Goal: Information Seeking & Learning: Check status

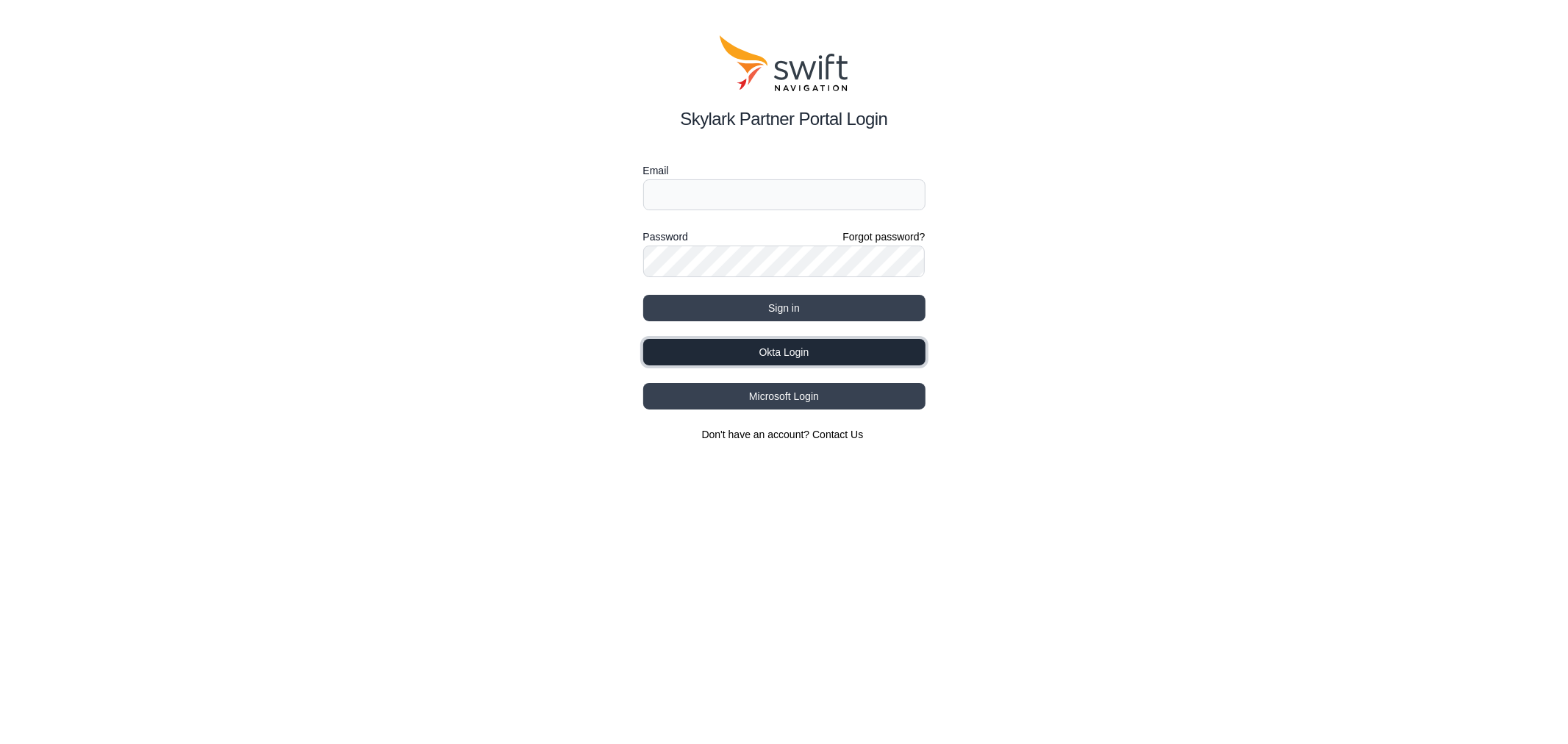
click at [788, 355] on button "Okta Login" at bounding box center [784, 352] width 283 height 27
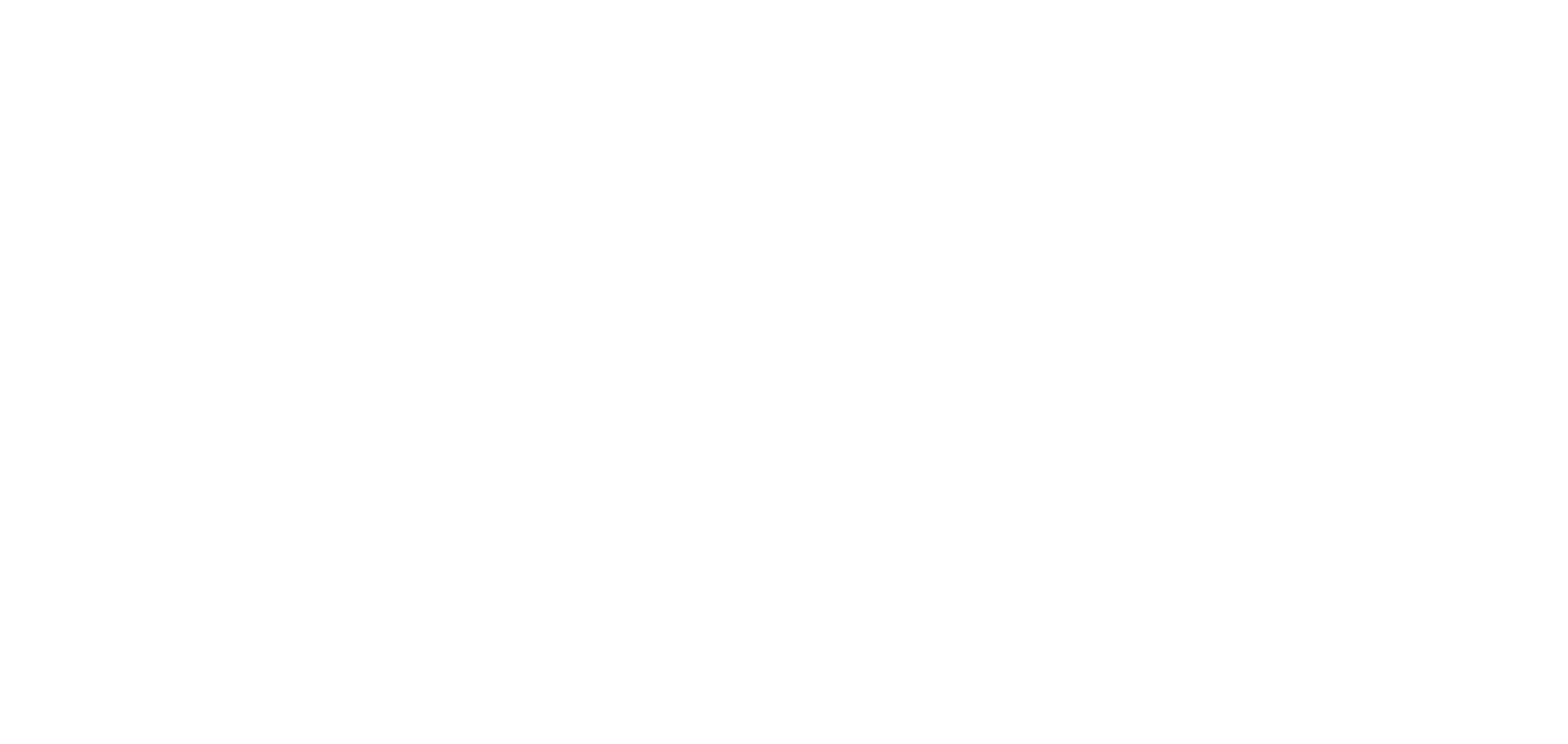
select select
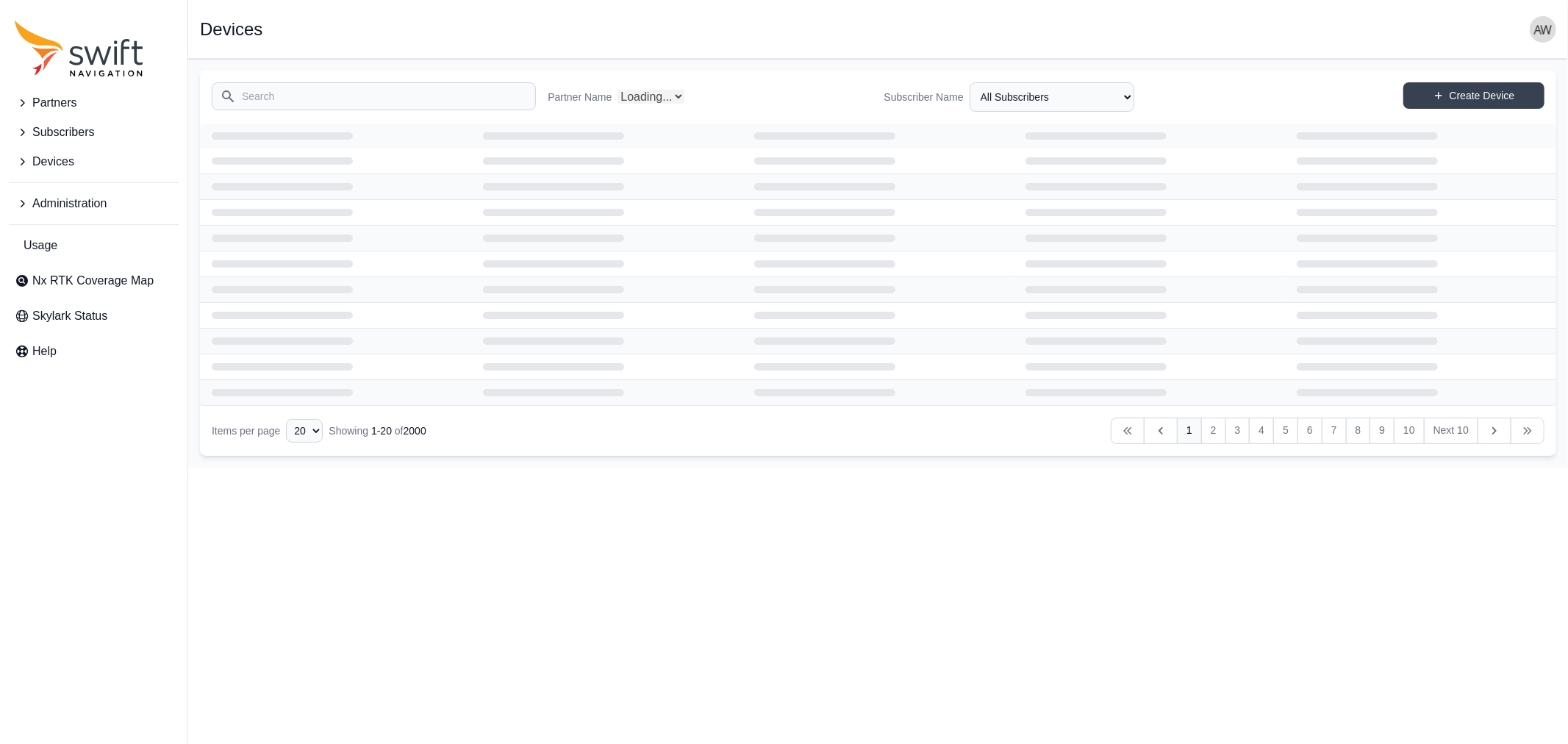
select select "Partner Name"
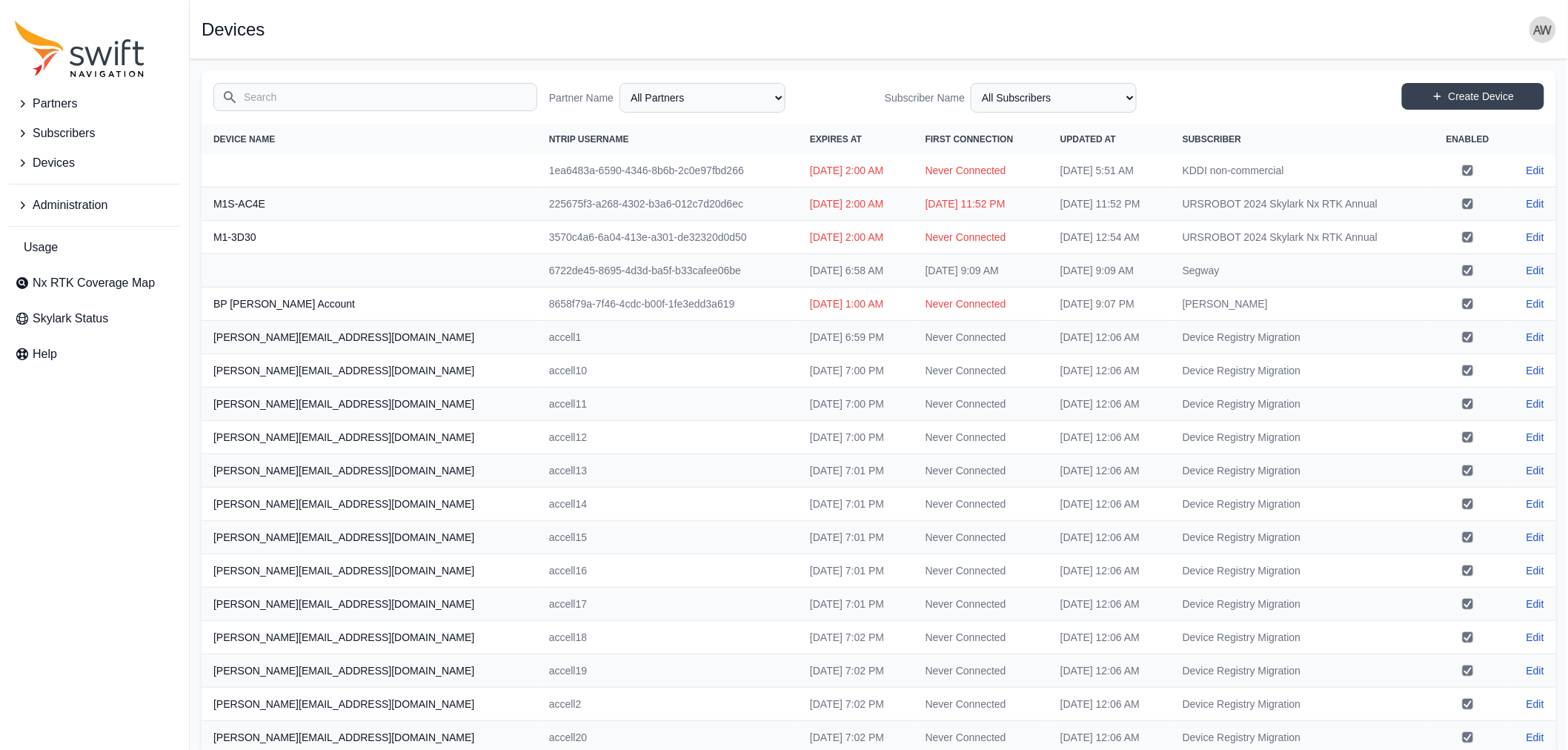
click at [63, 163] on span "Devices" at bounding box center [53, 163] width 43 height 18
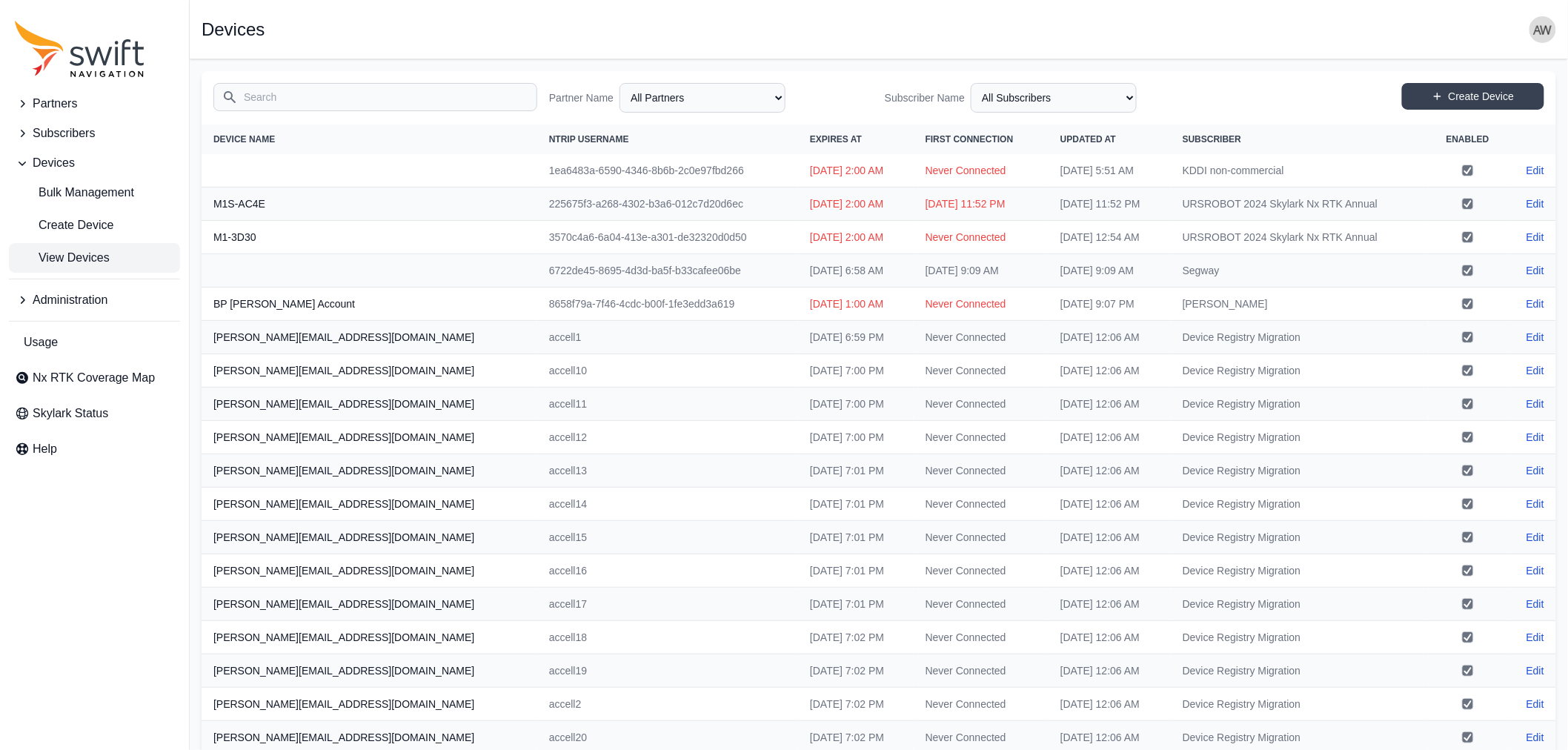
click at [286, 90] on input "Search" at bounding box center [376, 97] width 324 height 28
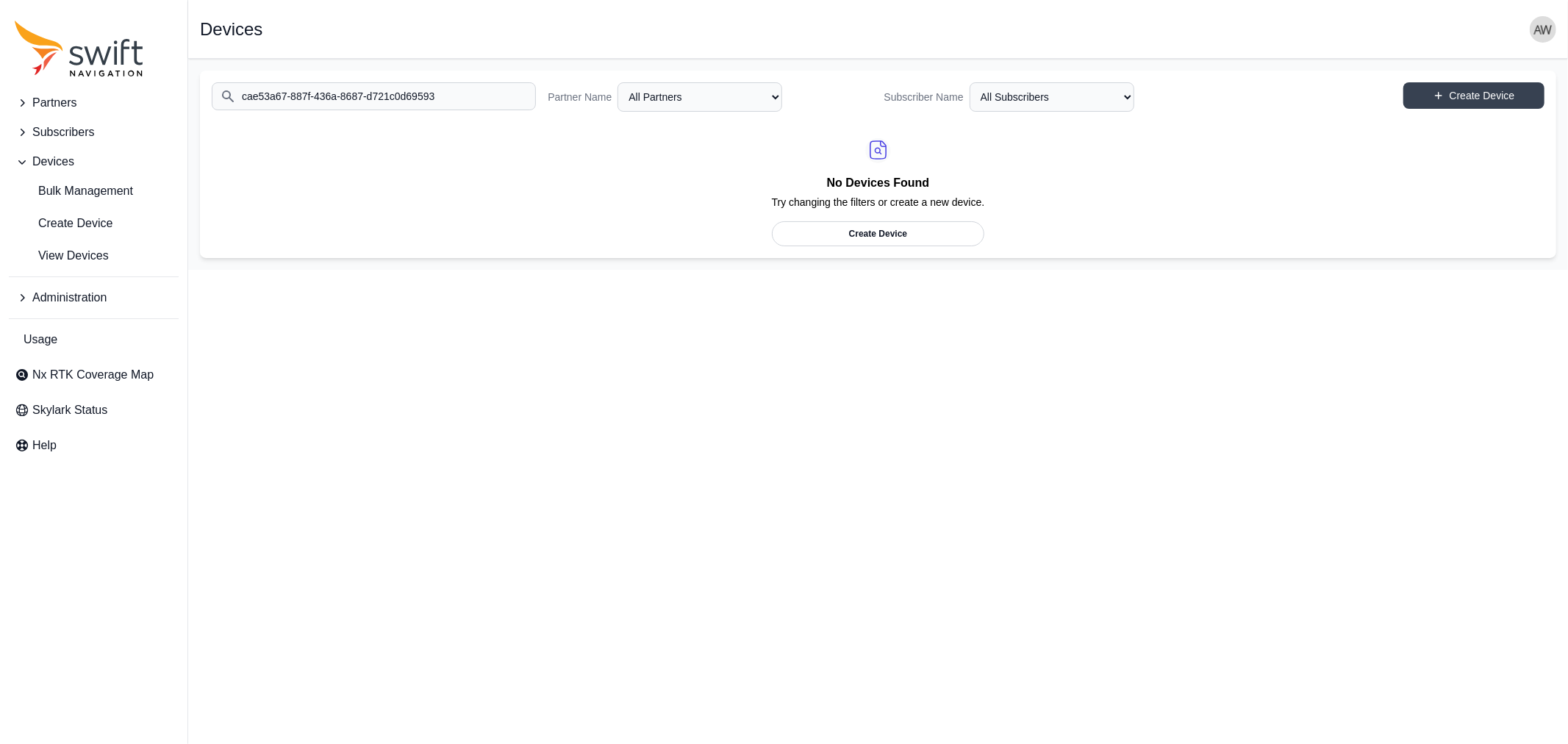
click at [466, 99] on input "cae53a67-887f-436a-8687-d721c0d69593" at bounding box center [374, 96] width 324 height 28
type input "cae53a67-887f-436a-8687-d721c0d69593"
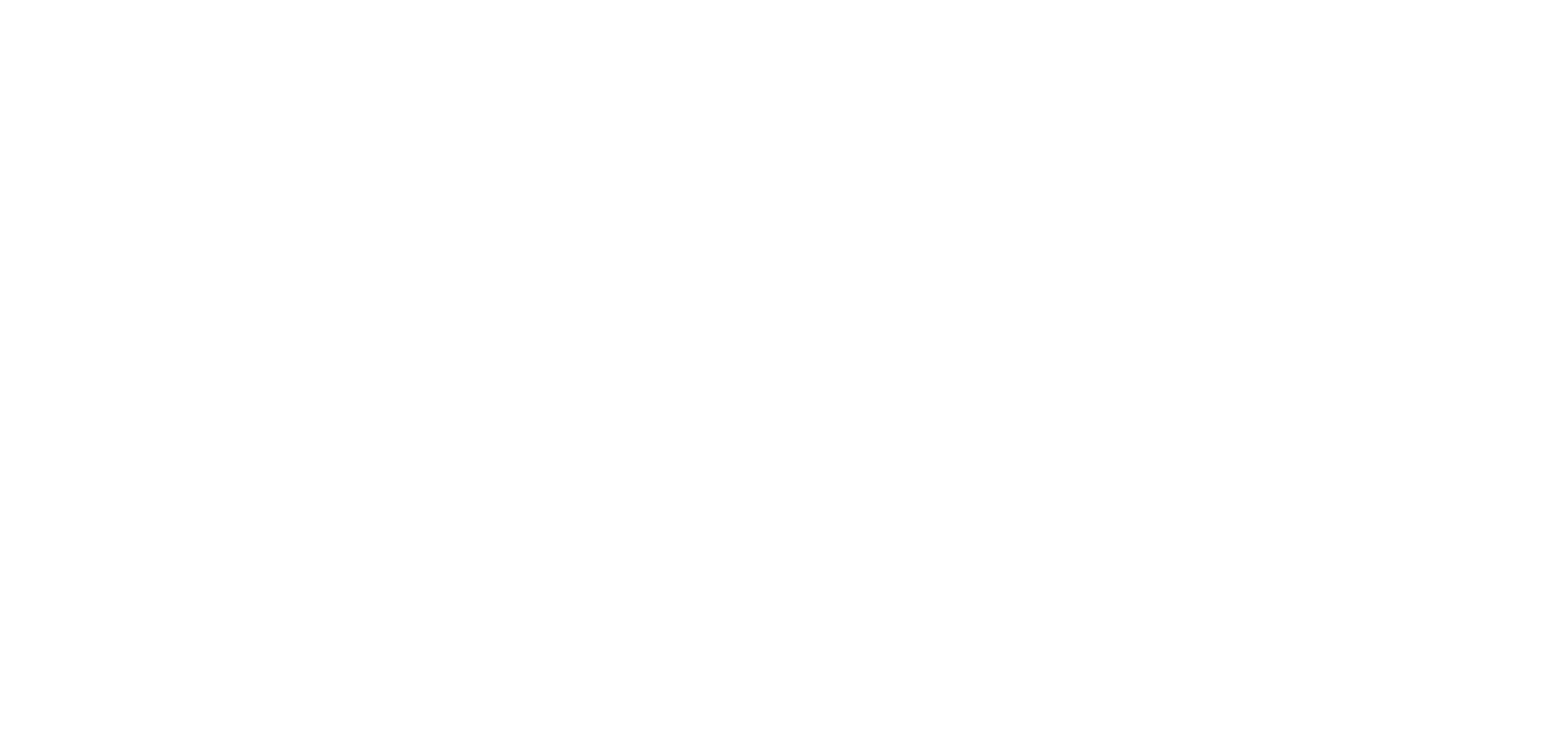
select select
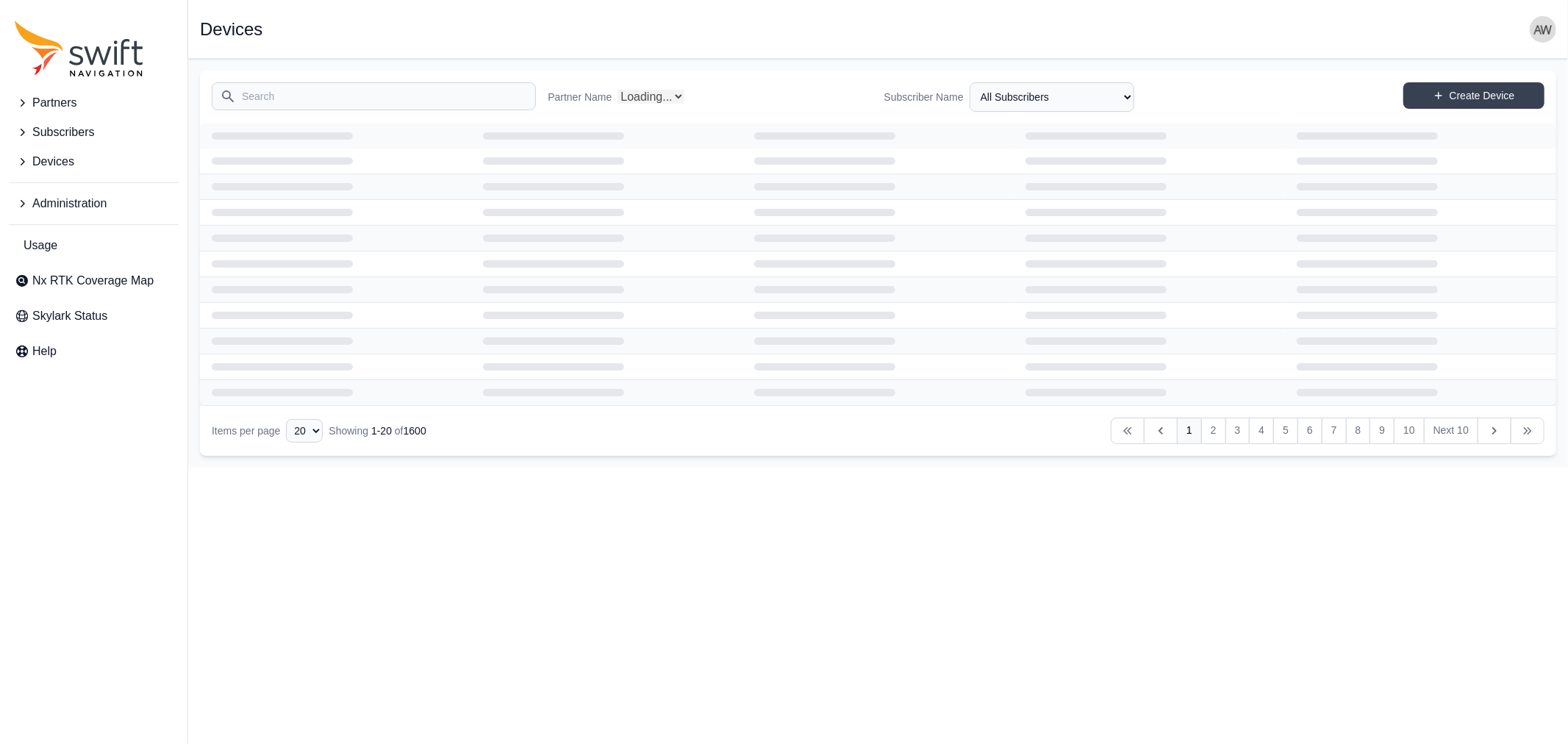
select select "Partner Name"
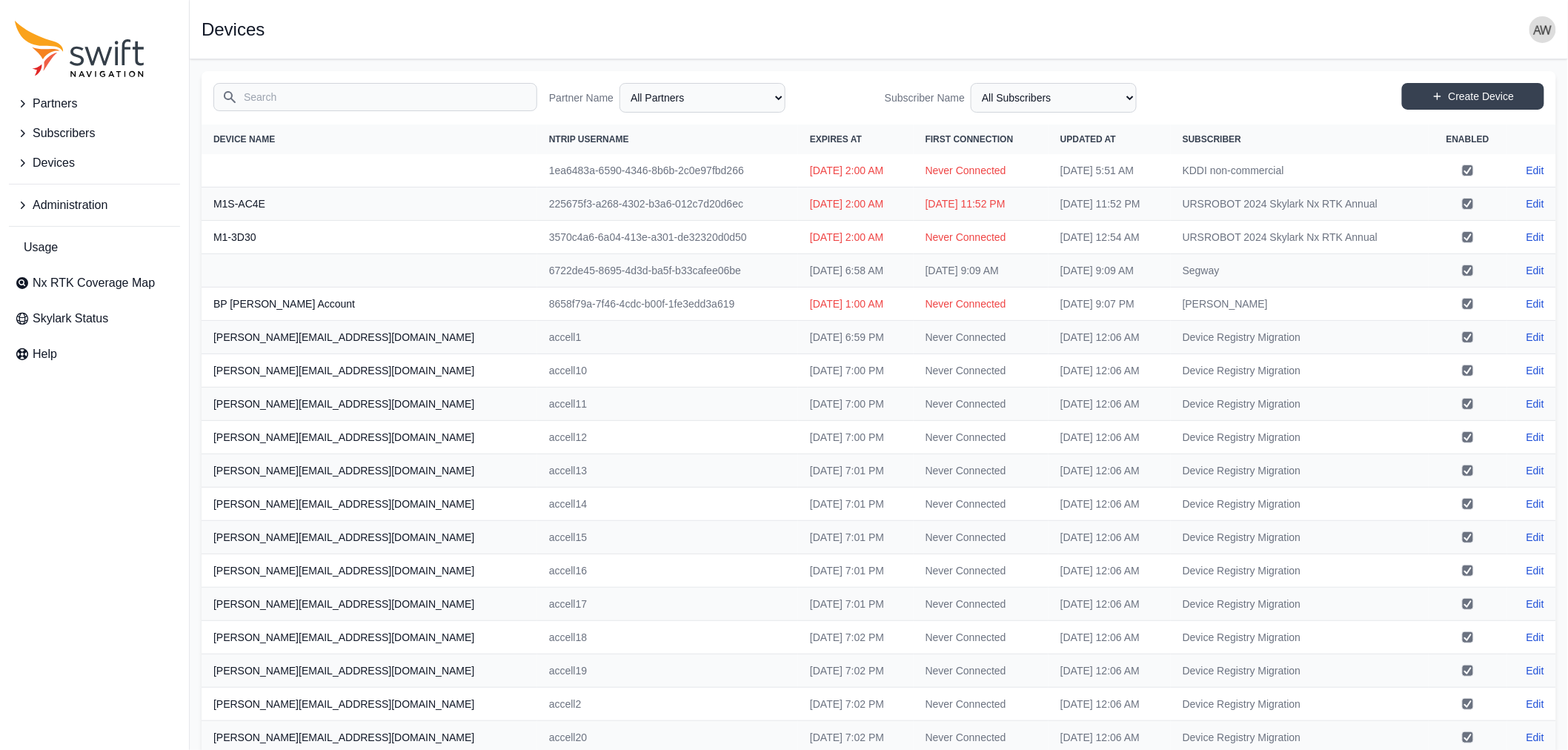
click at [469, 93] on input "Search" at bounding box center [376, 97] width 324 height 28
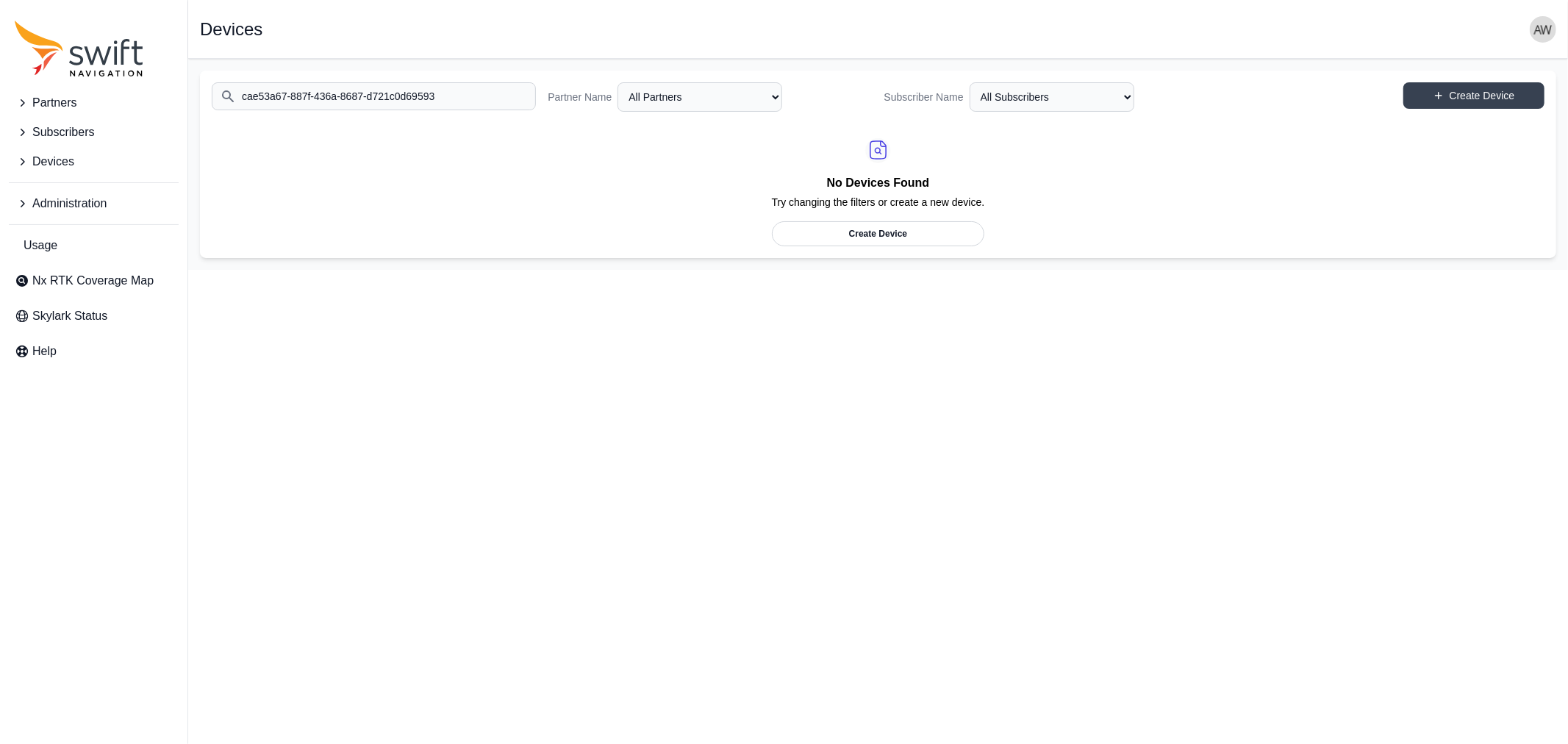
drag, startPoint x: 433, startPoint y: 94, endPoint x: 208, endPoint y: 93, distance: 225.0
click at [208, 93] on div "Search cae53a67-887f-436a-8687-d721c0d69593 Partner Name All Partners AlpsAlpin…" at bounding box center [878, 97] width 1357 height 53
type input "31fea2f1-b251-4b38-97d3-f803d3cb95c0"
click at [56, 163] on span "Devices" at bounding box center [53, 162] width 42 height 17
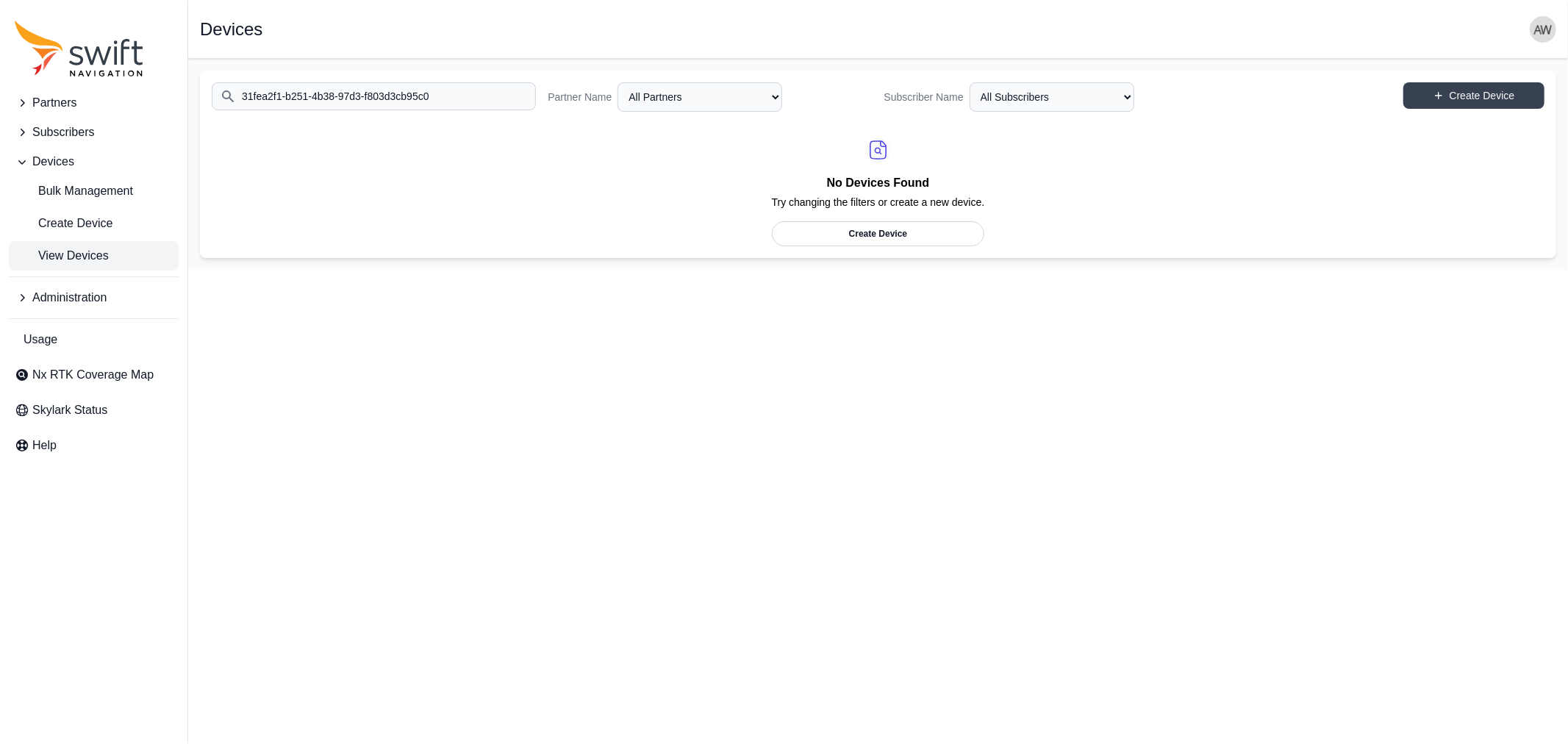
click at [61, 254] on span "View Devices" at bounding box center [62, 255] width 94 height 17
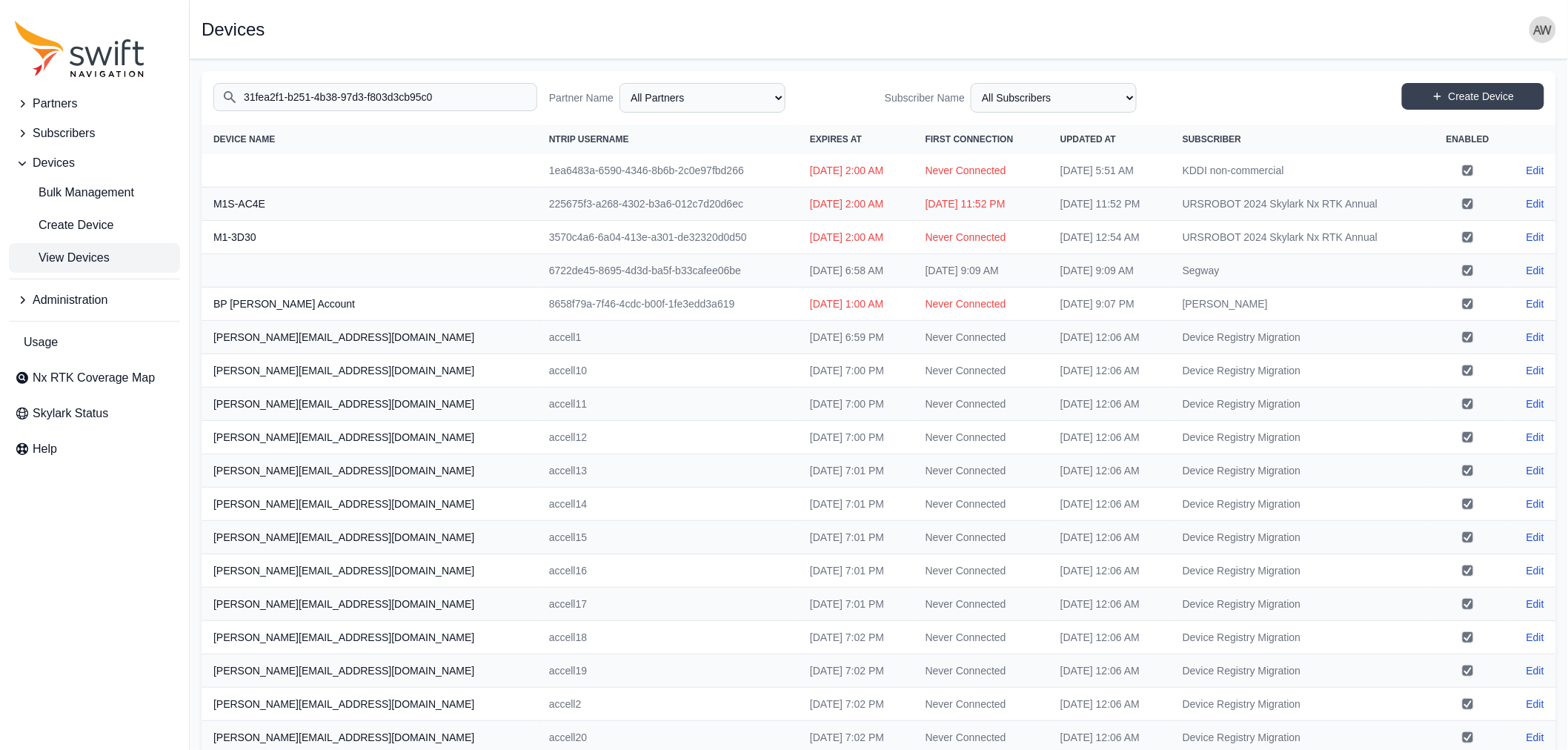
click at [472, 98] on input "31fea2f1-b251-4b38-97d3-f803d3cb95c0" at bounding box center [376, 97] width 324 height 28
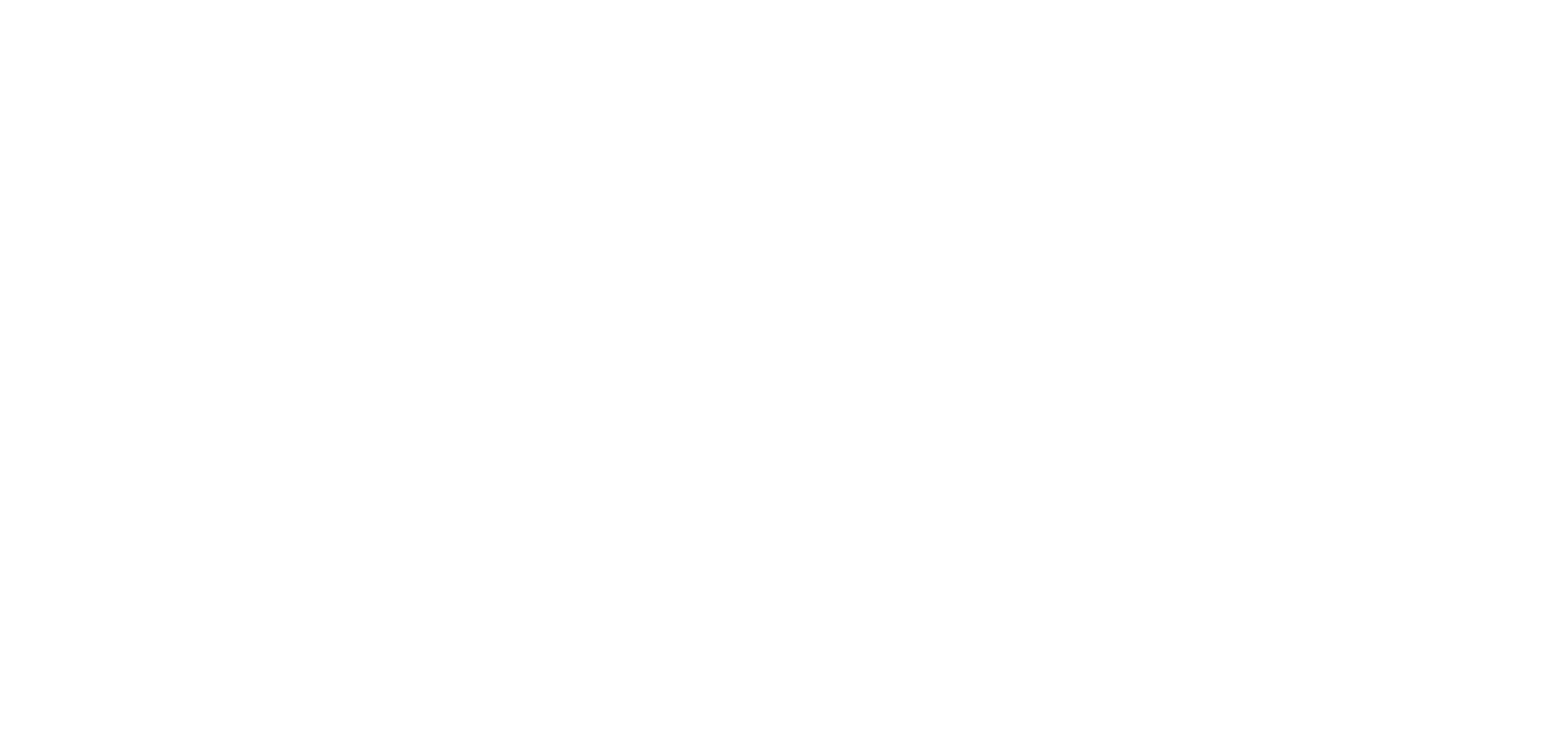
select select
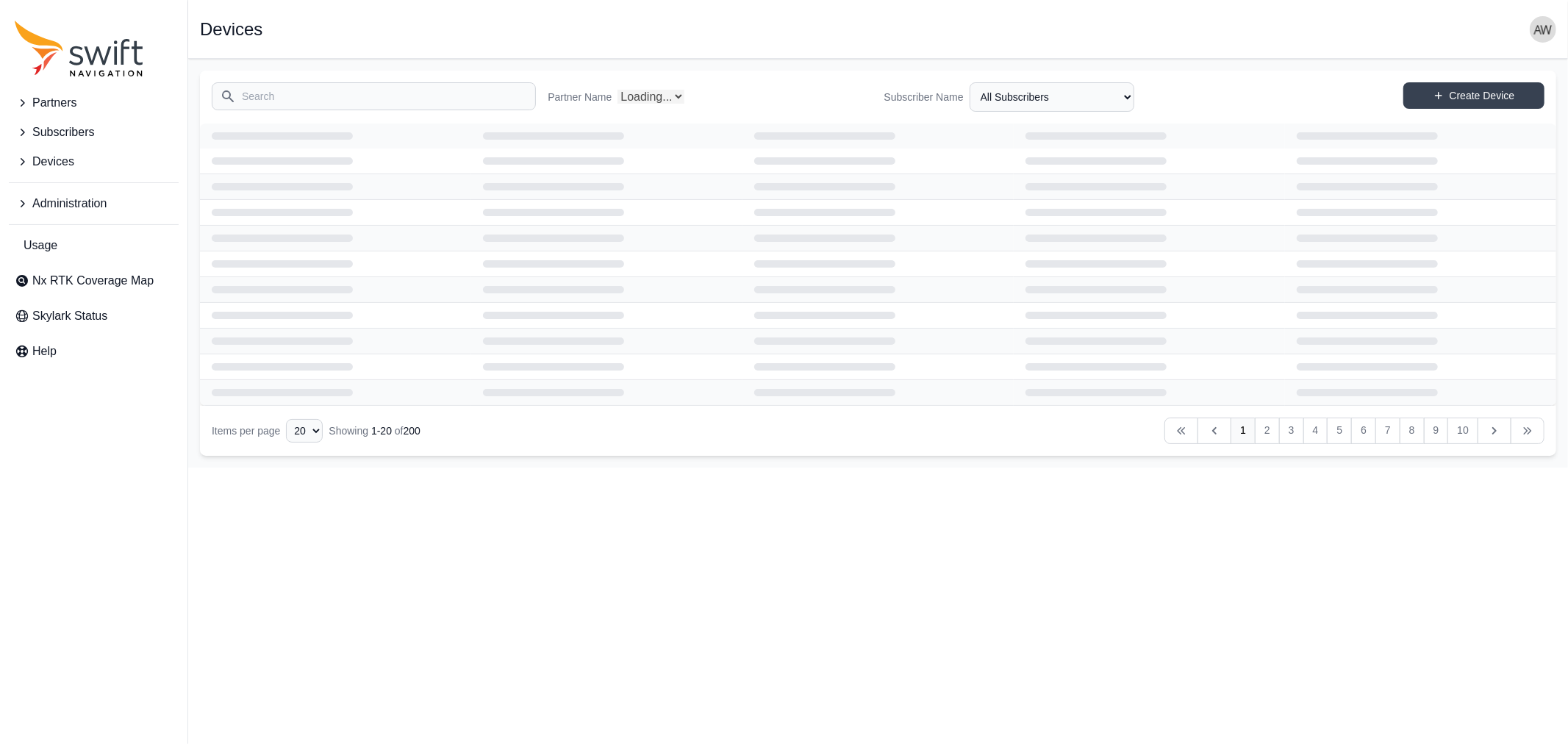
select select "Partner Name"
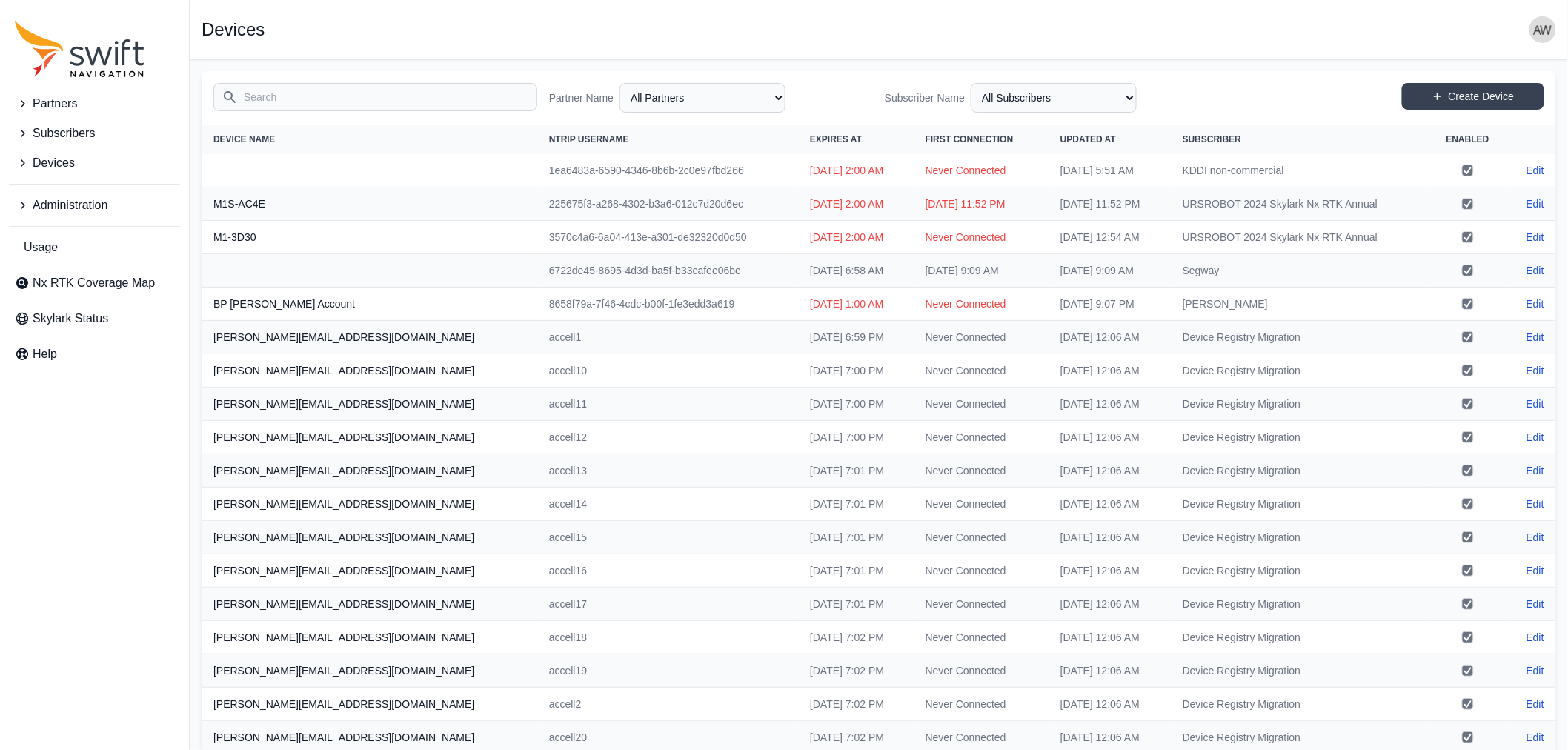
click at [472, 98] on input "Search" at bounding box center [376, 97] width 324 height 28
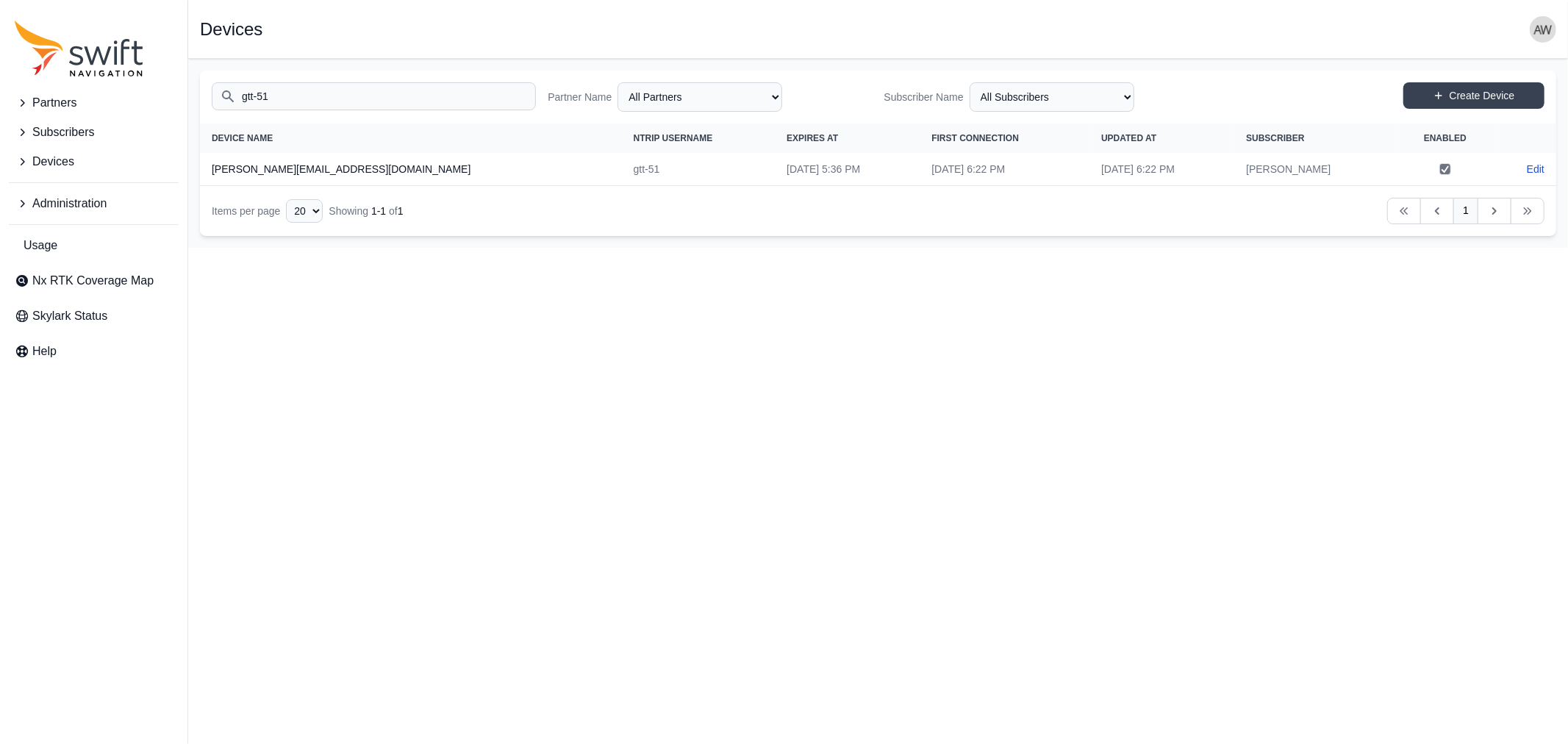
click at [468, 97] on input "gtt-51" at bounding box center [374, 96] width 324 height 28
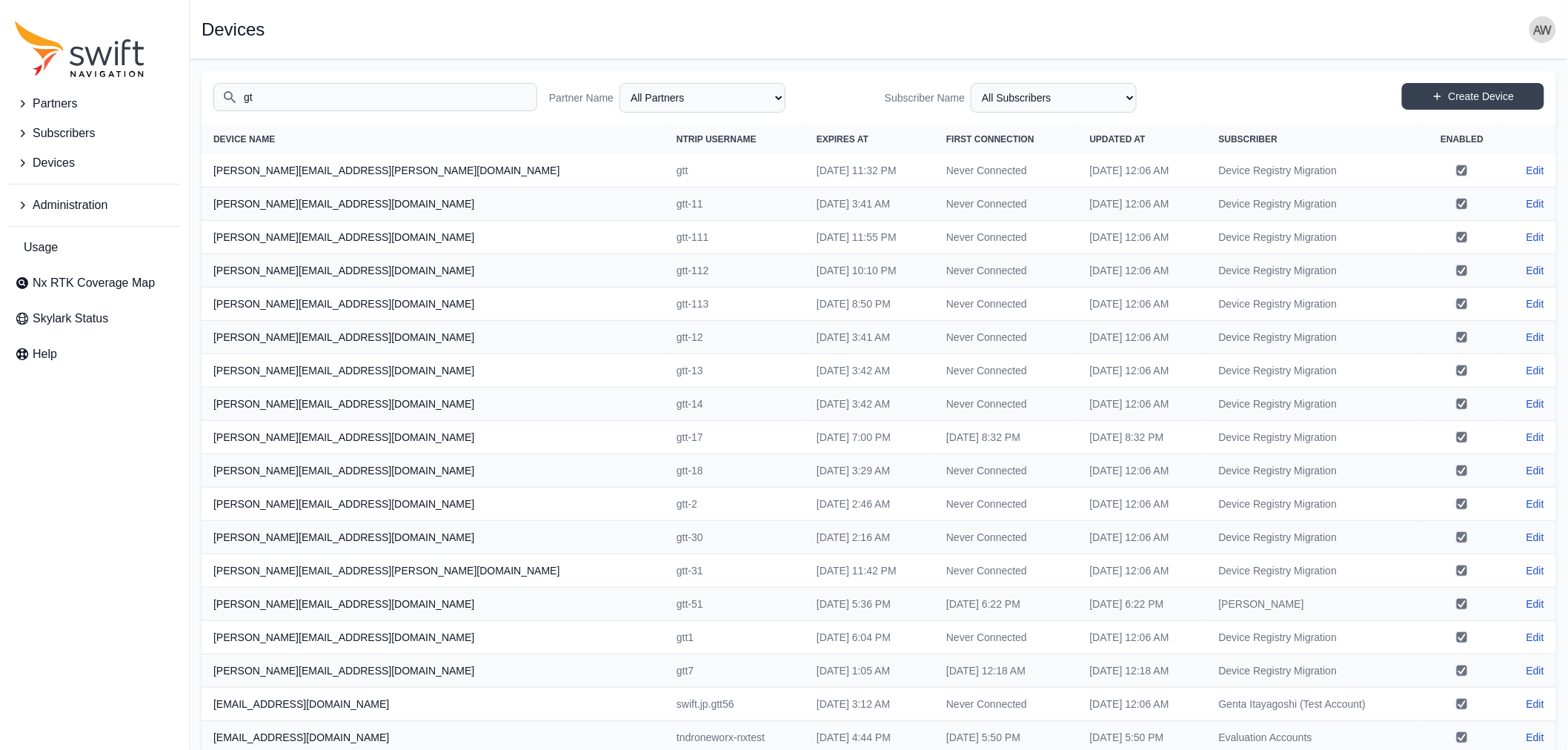
type input "g"
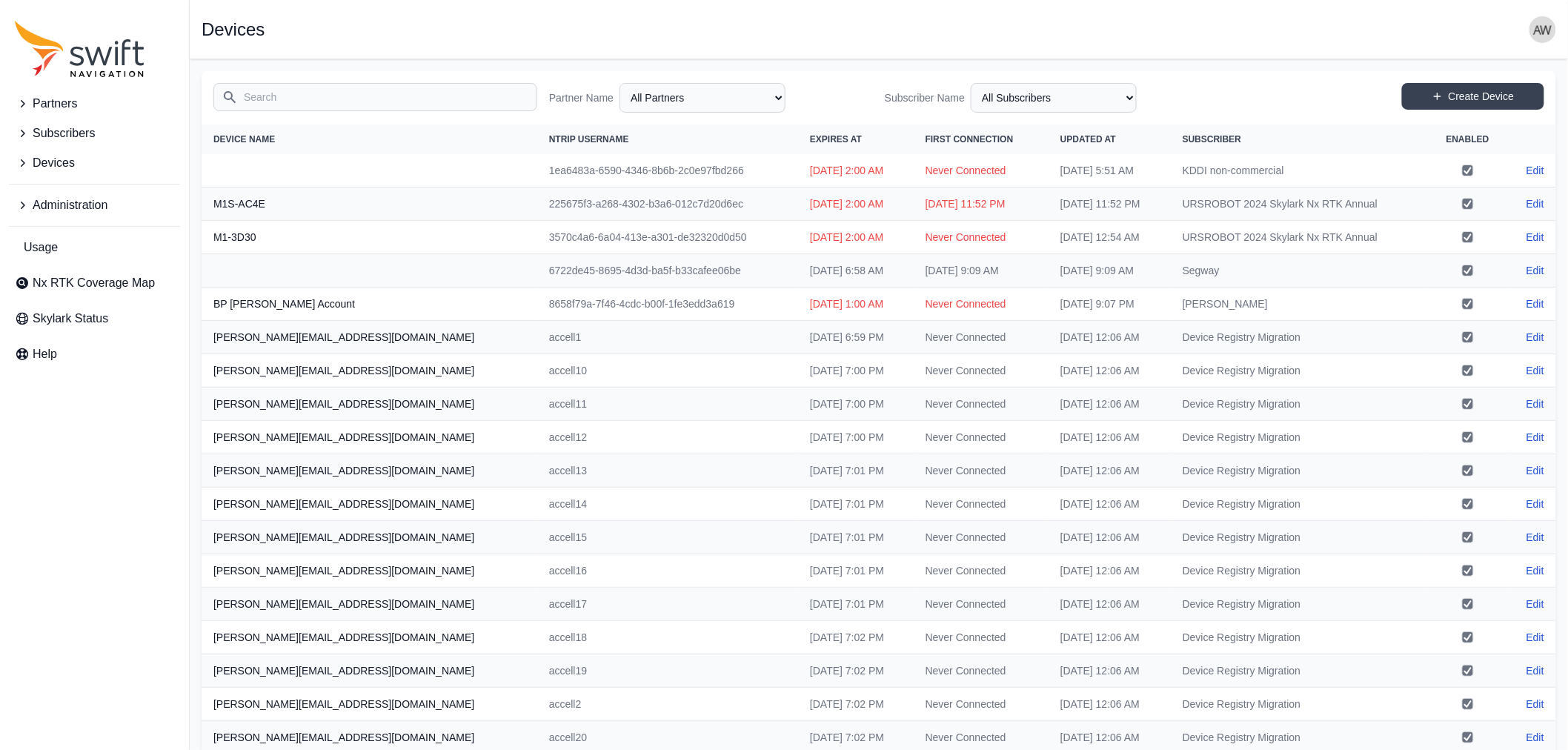
click at [1539, 27] on img "button" at bounding box center [1543, 30] width 27 height 27
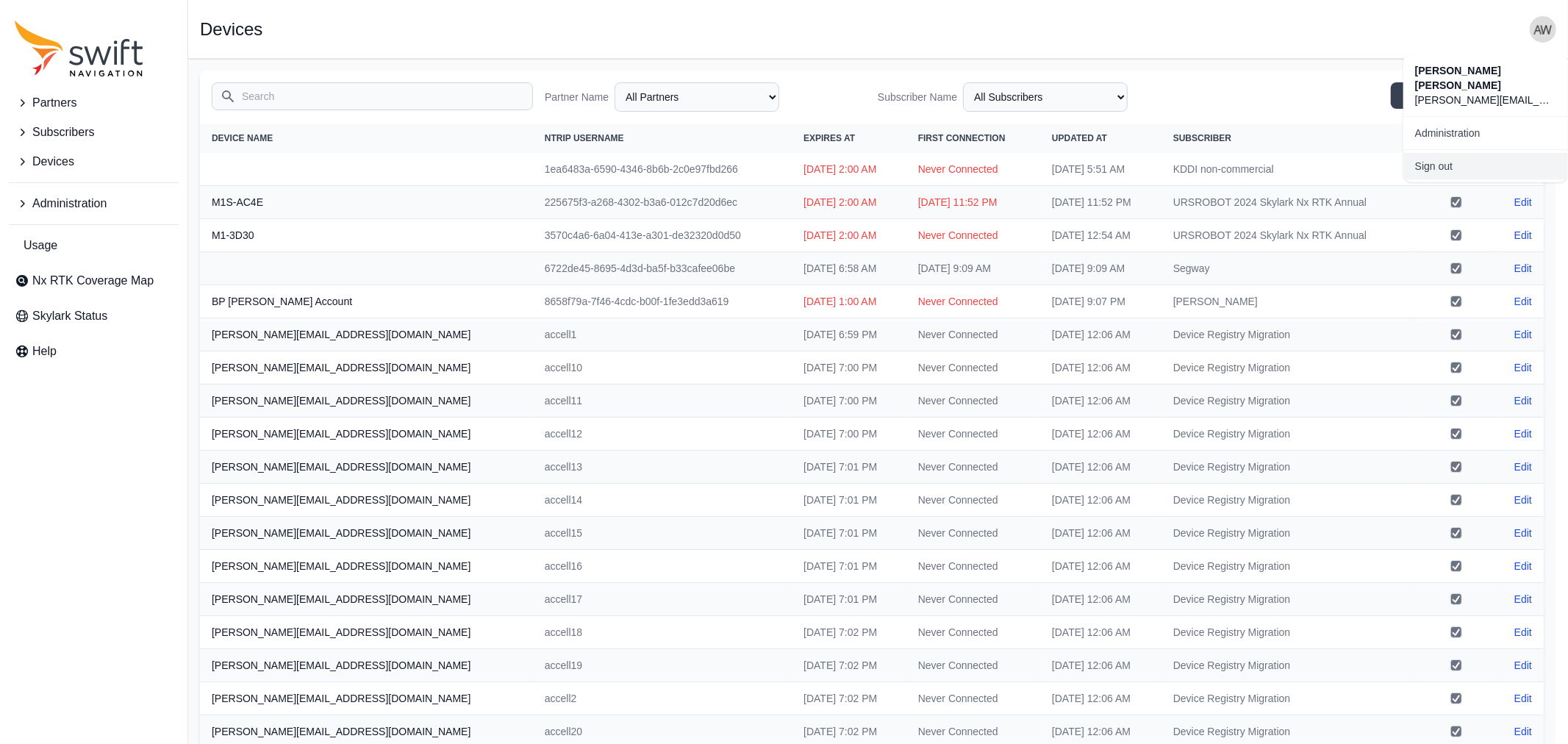
click at [1439, 153] on link "Sign out" at bounding box center [1486, 167] width 165 height 27
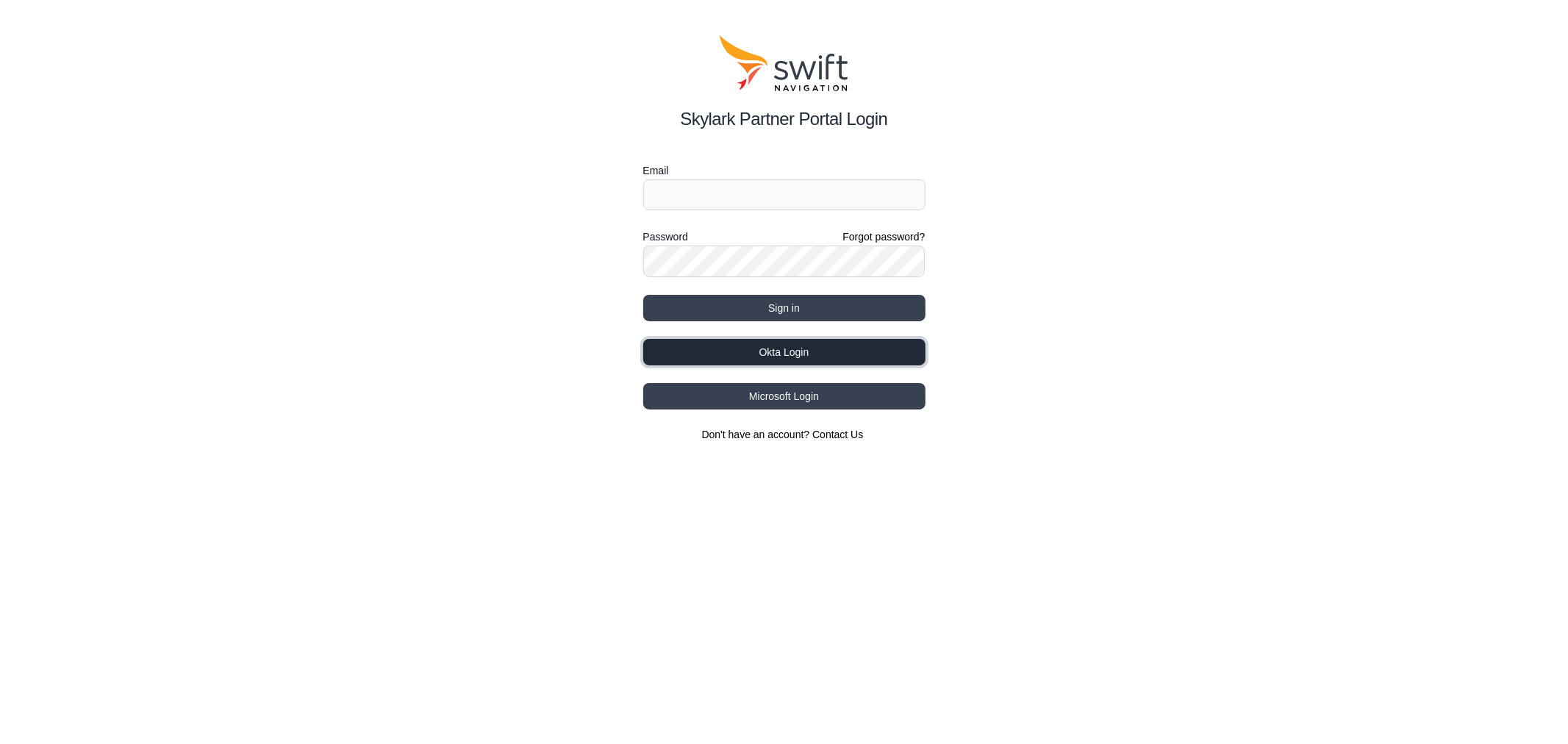
click at [831, 350] on button "Okta Login" at bounding box center [784, 352] width 283 height 27
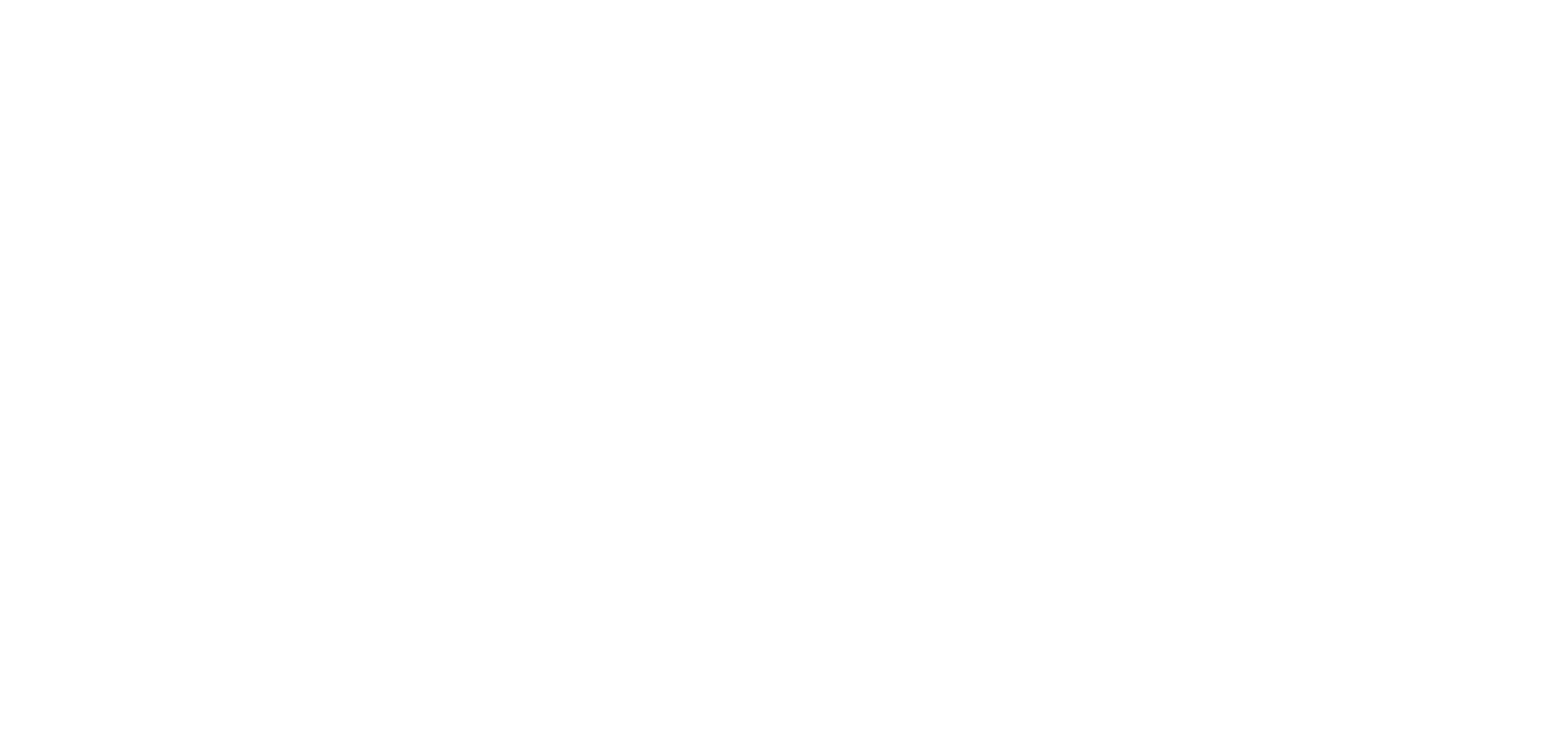
select select
